Goal: Check status: Check status

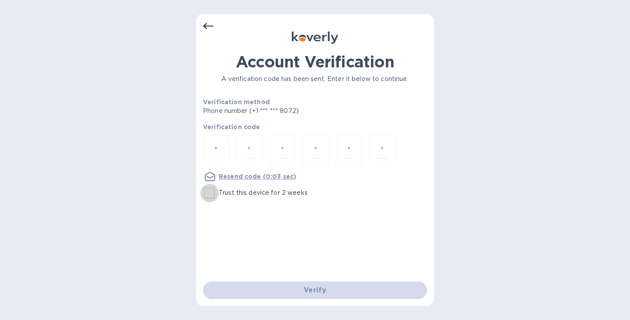
click at [212, 191] on input "Trust this device for 2 weeks" at bounding box center [209, 193] width 18 height 18
checkbox input "true"
click at [221, 158] on div at bounding box center [216, 150] width 26 height 31
type input "8"
type input "6"
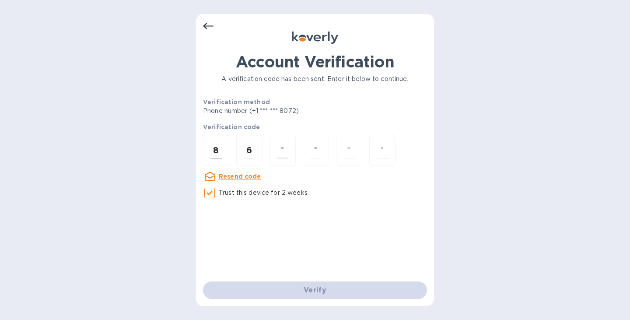
type input "1"
type input "2"
type input "8"
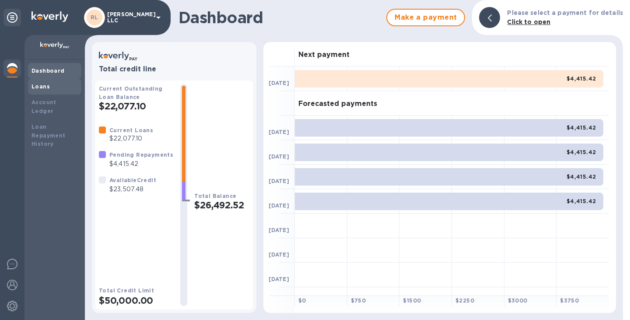
click at [44, 86] on b "Loans" at bounding box center [40, 86] width 18 height 7
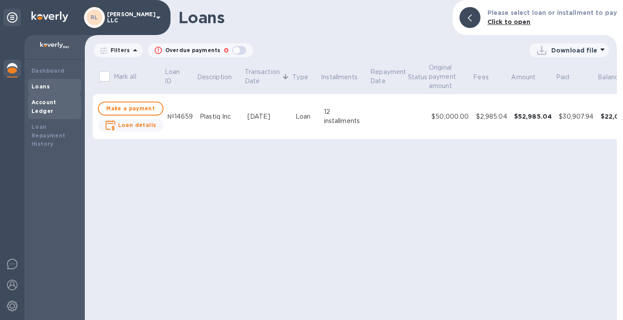
click at [59, 106] on div "Account Ledger" at bounding box center [54, 106] width 46 height 17
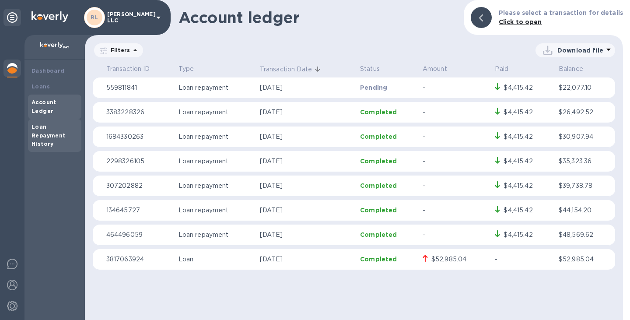
click at [45, 123] on b "Loan Repayment History" at bounding box center [48, 135] width 34 height 24
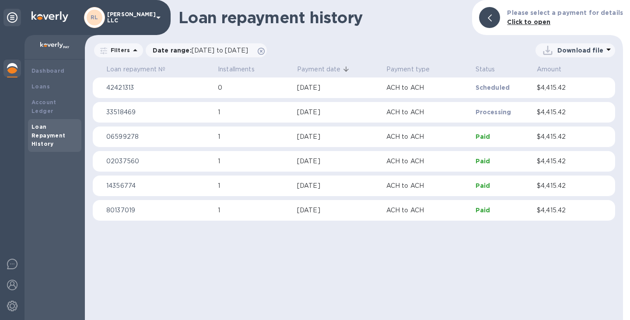
click at [500, 115] on p "Processing" at bounding box center [502, 112] width 54 height 9
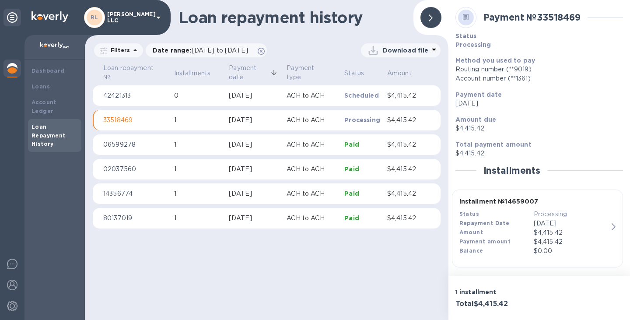
click at [435, 17] on div at bounding box center [430, 17] width 21 height 21
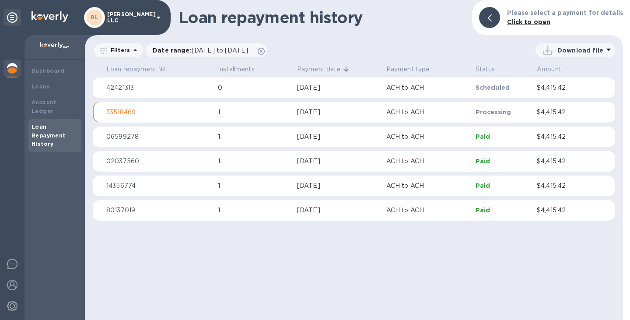
click at [538, 22] on b "Click to open" at bounding box center [528, 21] width 43 height 7
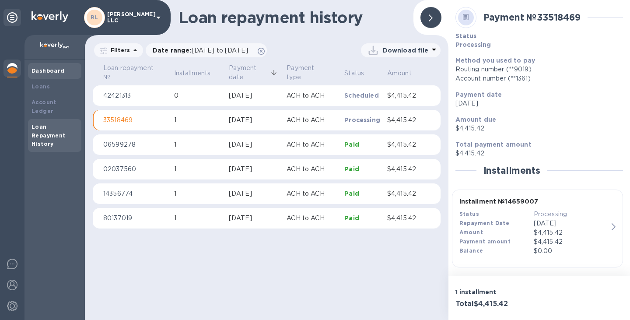
click at [52, 68] on b "Dashboard" at bounding box center [47, 70] width 33 height 7
